Goal: Transaction & Acquisition: Purchase product/service

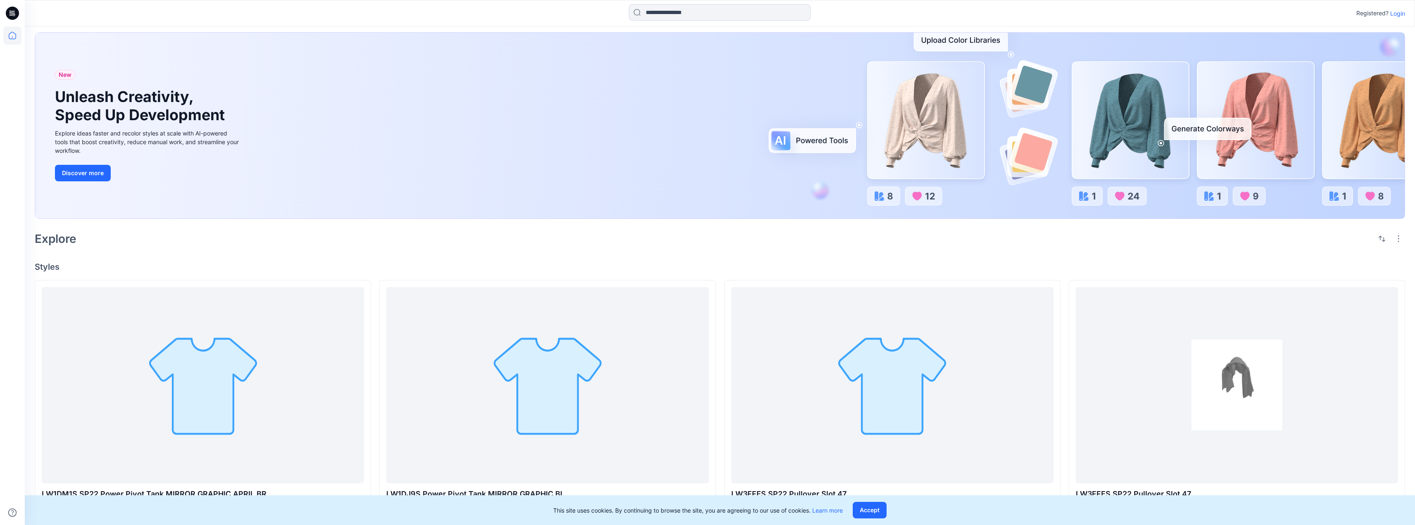
scroll to position [14, 0]
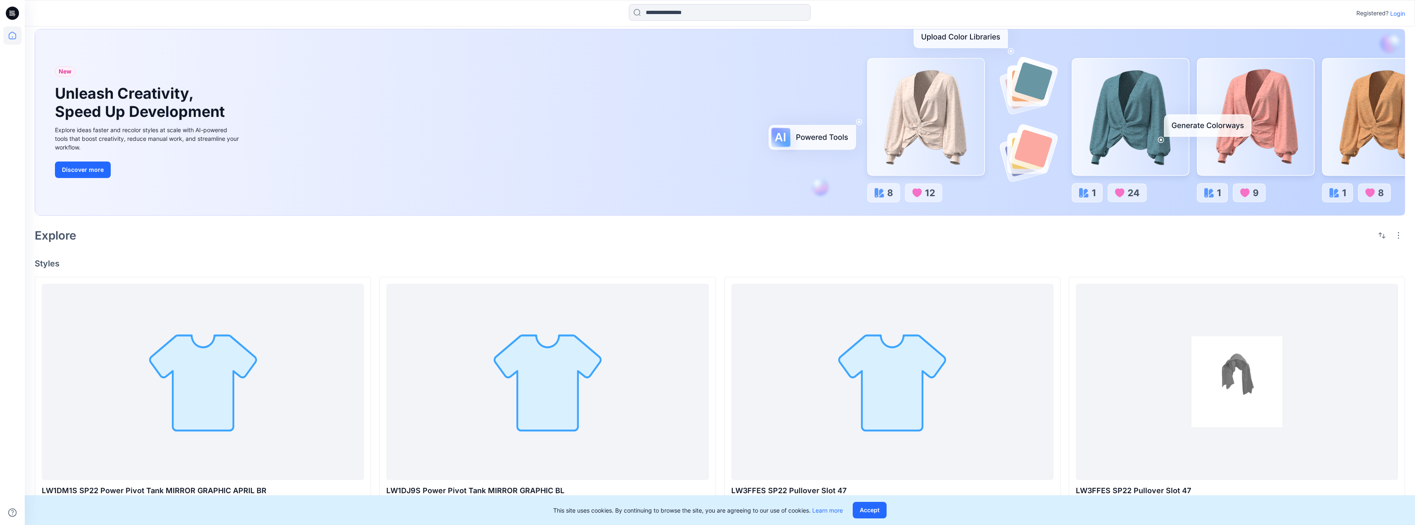
click at [683, 256] on div "New Unleash Creativity, Speed Up Development Explore ideas faster and recolor s…" at bounding box center [720, 268] width 1390 height 513
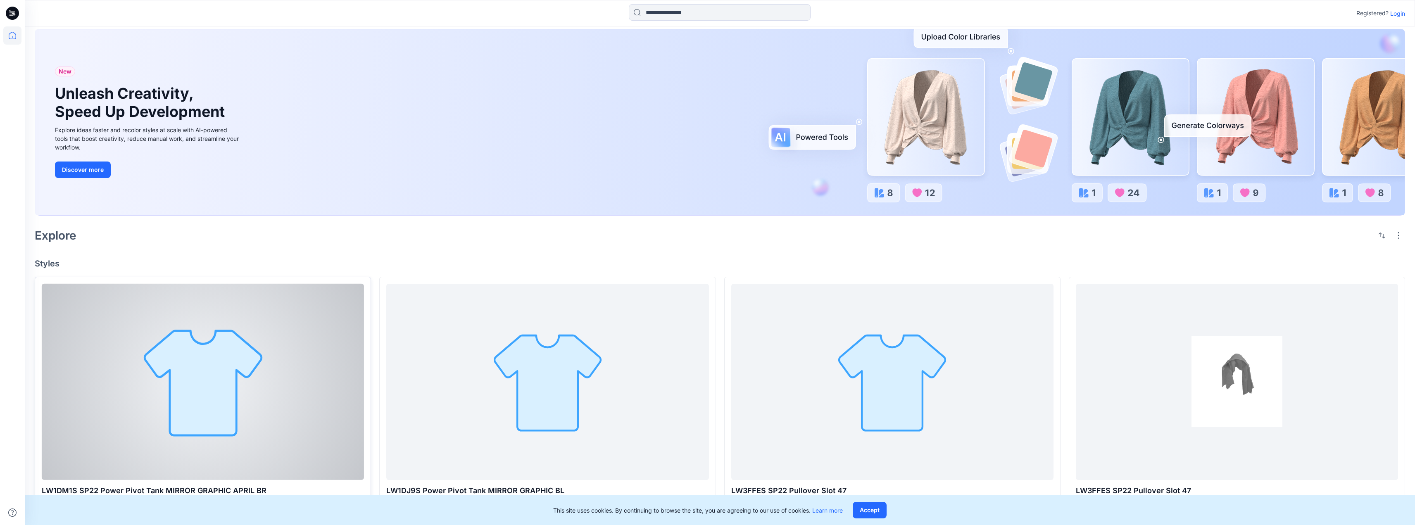
click at [200, 392] on div at bounding box center [203, 382] width 322 height 196
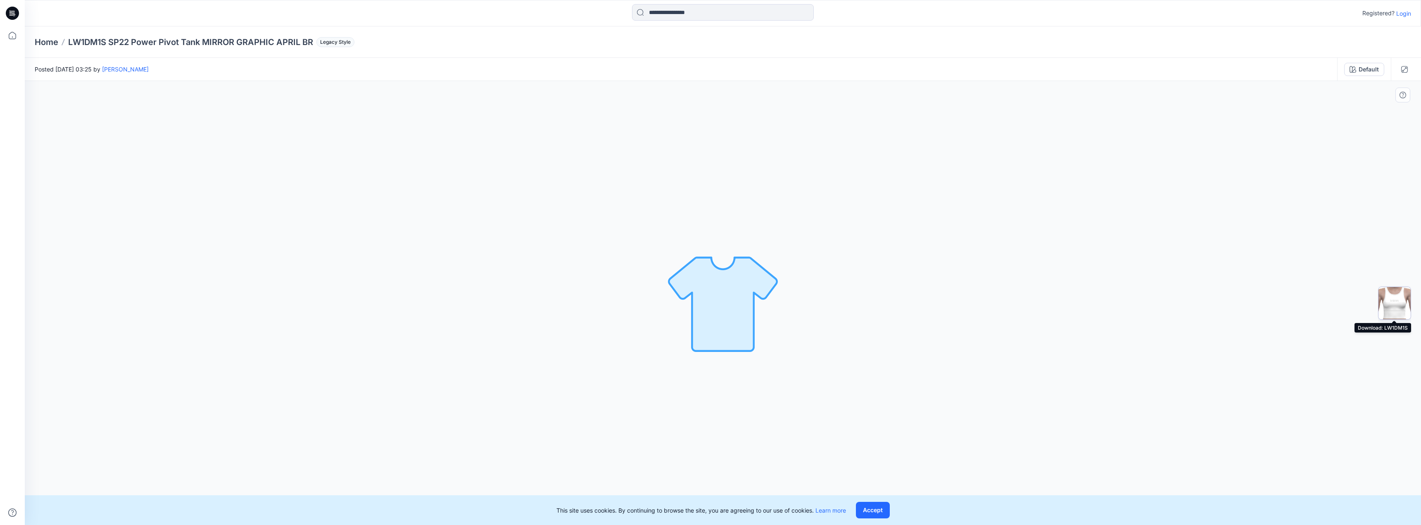
click at [1391, 302] on img at bounding box center [1395, 303] width 32 height 32
click at [1392, 302] on img at bounding box center [1395, 303] width 32 height 32
click at [737, 315] on img at bounding box center [723, 303] width 116 height 116
click at [876, 506] on button "Accept" at bounding box center [873, 510] width 34 height 17
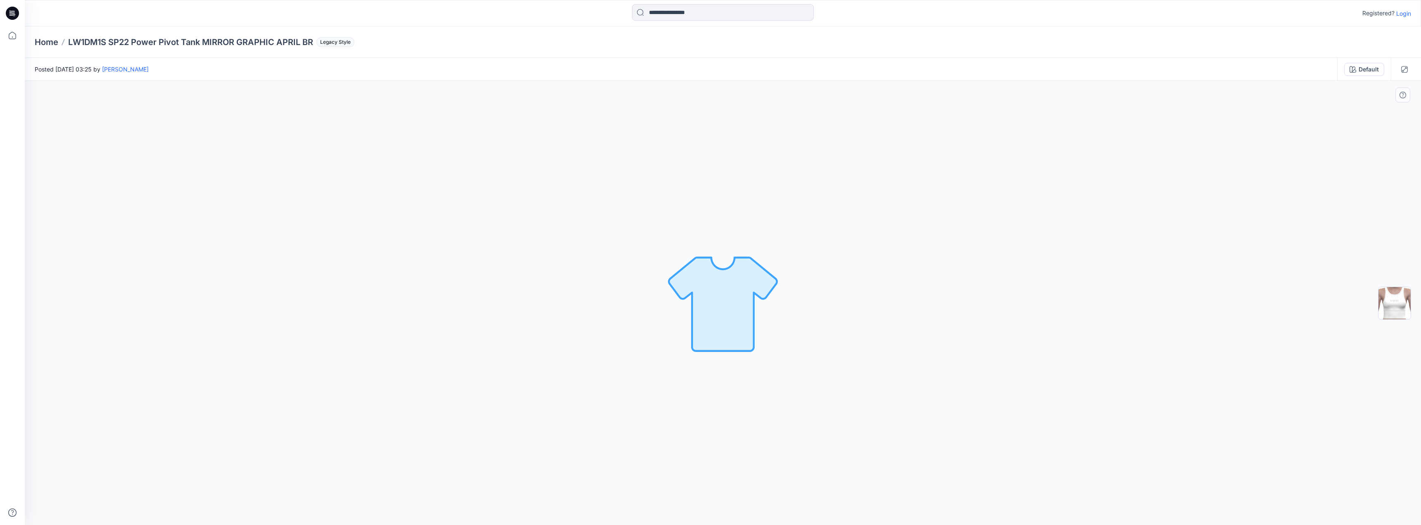
click at [729, 303] on img at bounding box center [723, 303] width 116 height 116
click at [1400, 302] on img at bounding box center [1395, 303] width 32 height 32
click at [1393, 303] on img at bounding box center [1395, 303] width 32 height 32
click at [1404, 14] on p "Login" at bounding box center [1404, 13] width 15 height 9
